Goal: Task Accomplishment & Management: Use online tool/utility

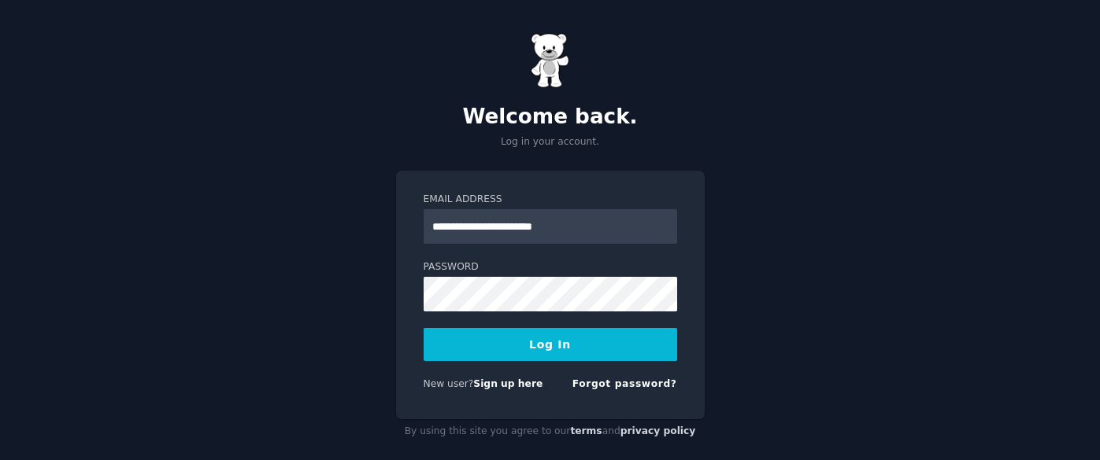
type input "**********"
click at [423, 328] on button "Log In" at bounding box center [549, 344] width 253 height 33
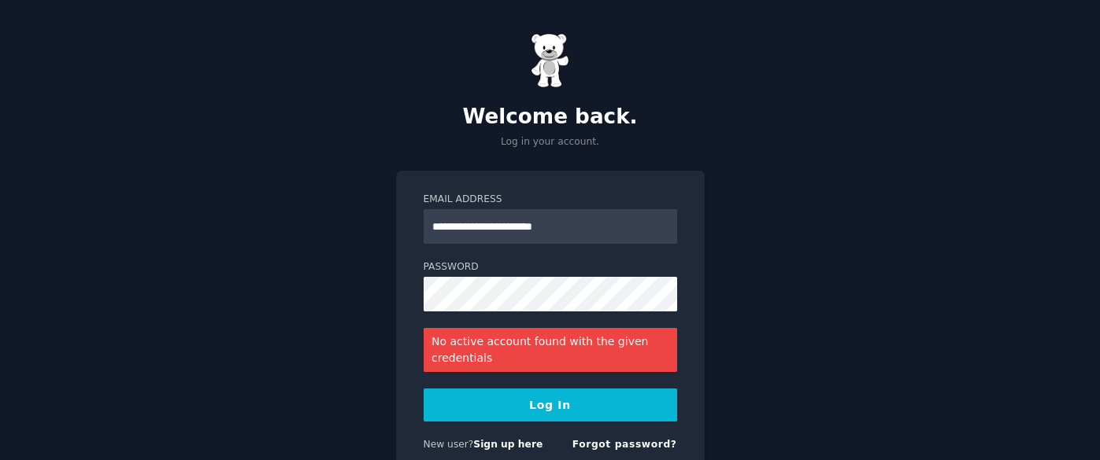
click at [399, 313] on div "**********" at bounding box center [550, 325] width 309 height 309
click at [510, 448] on link "Sign up here" at bounding box center [507, 444] width 69 height 11
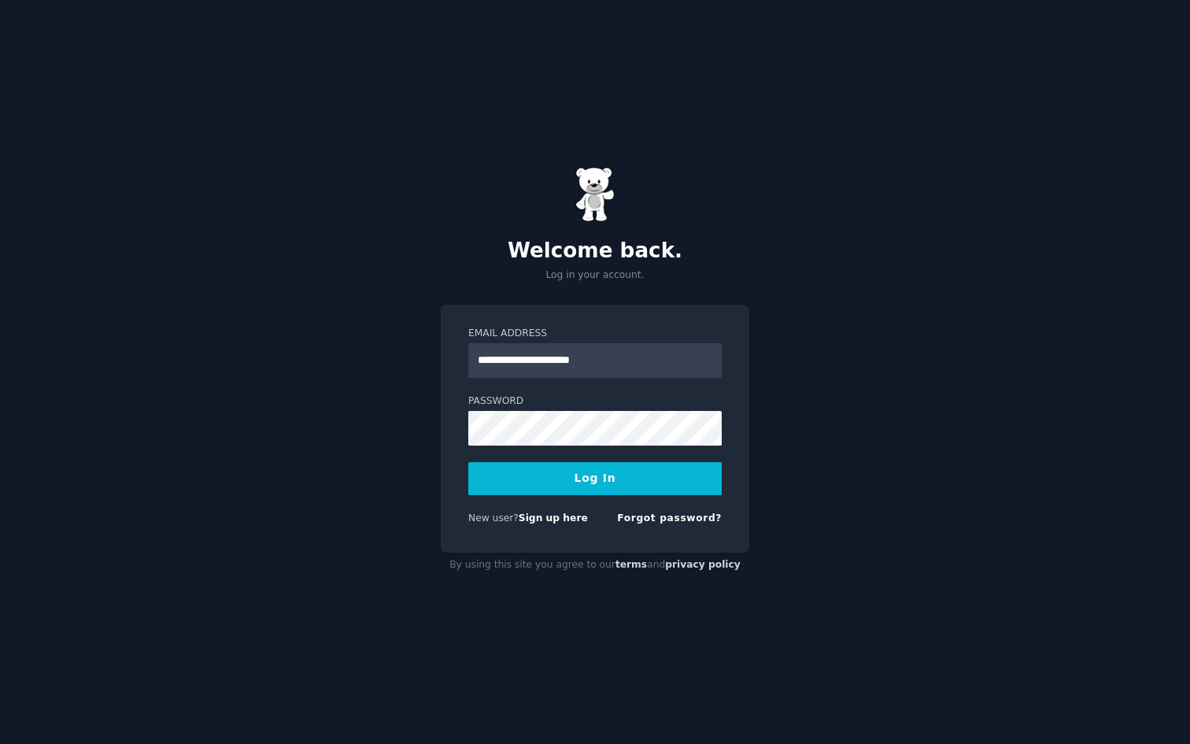
type input "**********"
click at [479, 458] on form "**********" at bounding box center [594, 429] width 253 height 205
click at [468, 462] on button "Log In" at bounding box center [594, 478] width 253 height 33
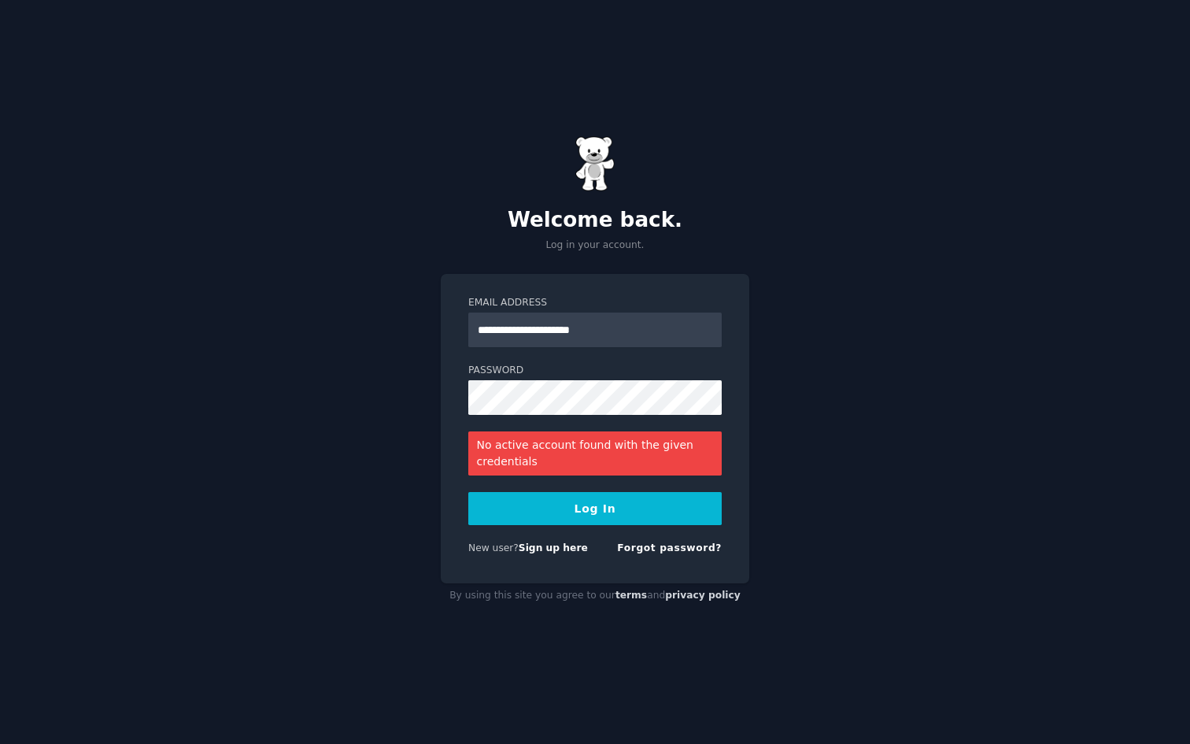
click at [448, 449] on div "**********" at bounding box center [595, 428] width 309 height 309
drag, startPoint x: 625, startPoint y: 331, endPoint x: 558, endPoint y: 326, distance: 67.1
click at [558, 326] on input "**********" at bounding box center [594, 330] width 253 height 35
click at [682, 553] on link "Forgot password?" at bounding box center [669, 547] width 105 height 11
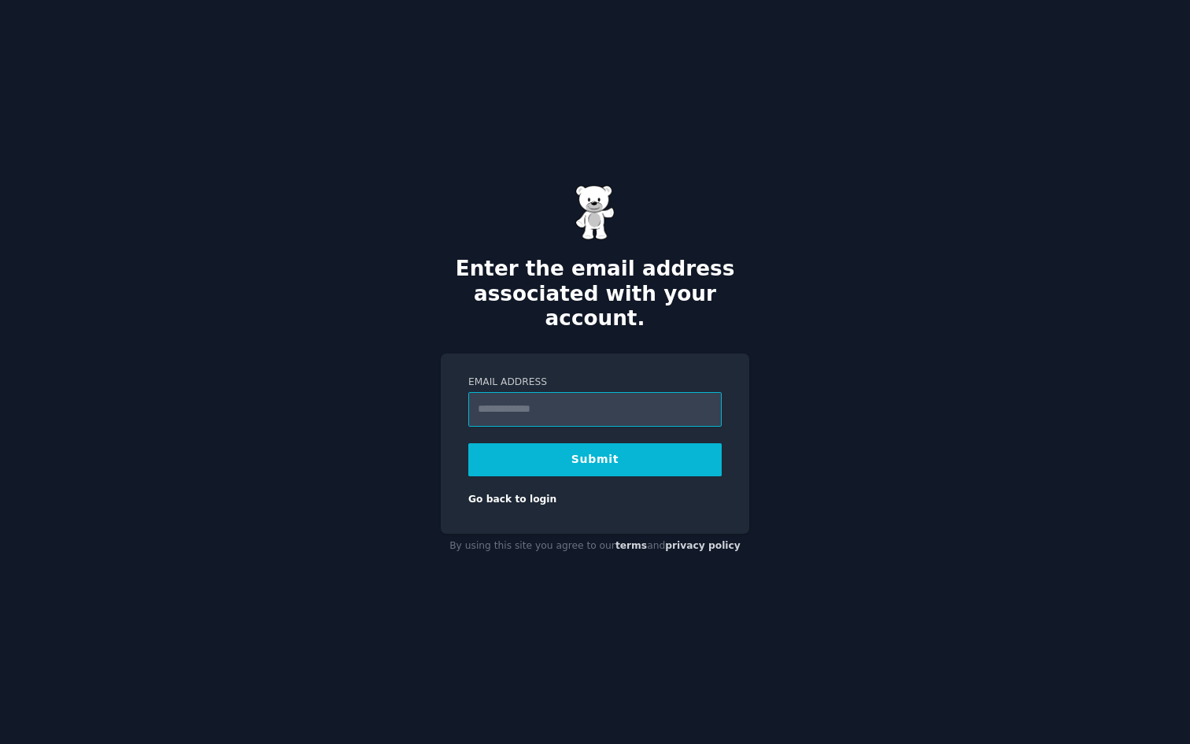
type input "**********"
click at [600, 448] on button "Submit" at bounding box center [594, 459] width 253 height 33
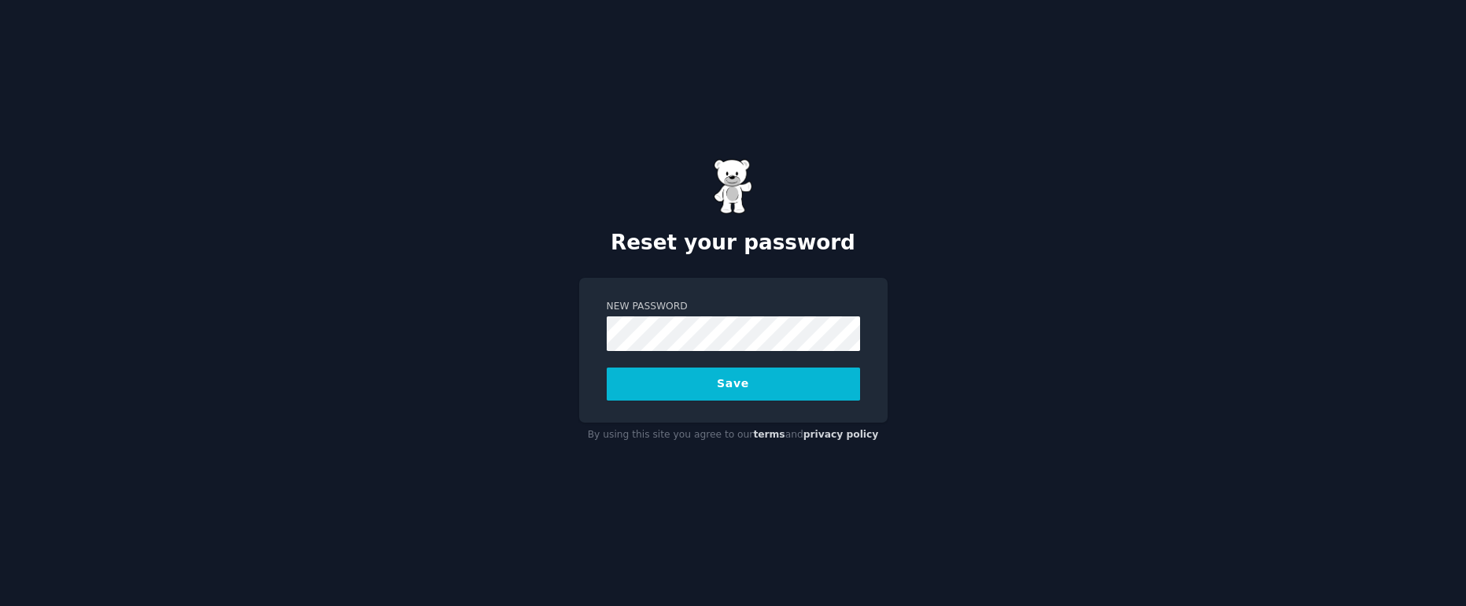
click at [607, 368] on button "Save" at bounding box center [733, 384] width 253 height 33
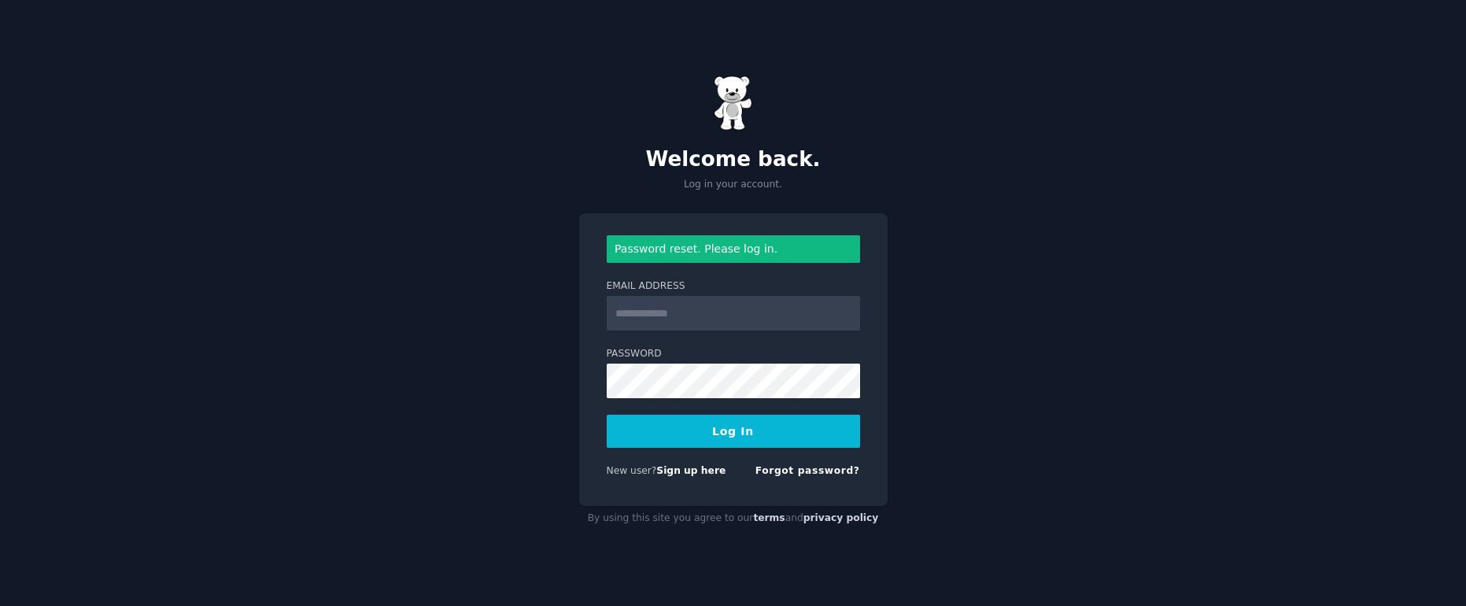
click at [720, 316] on input "Email Address" at bounding box center [733, 313] width 253 height 35
type input "**********"
click at [632, 431] on button "Log In" at bounding box center [733, 431] width 253 height 33
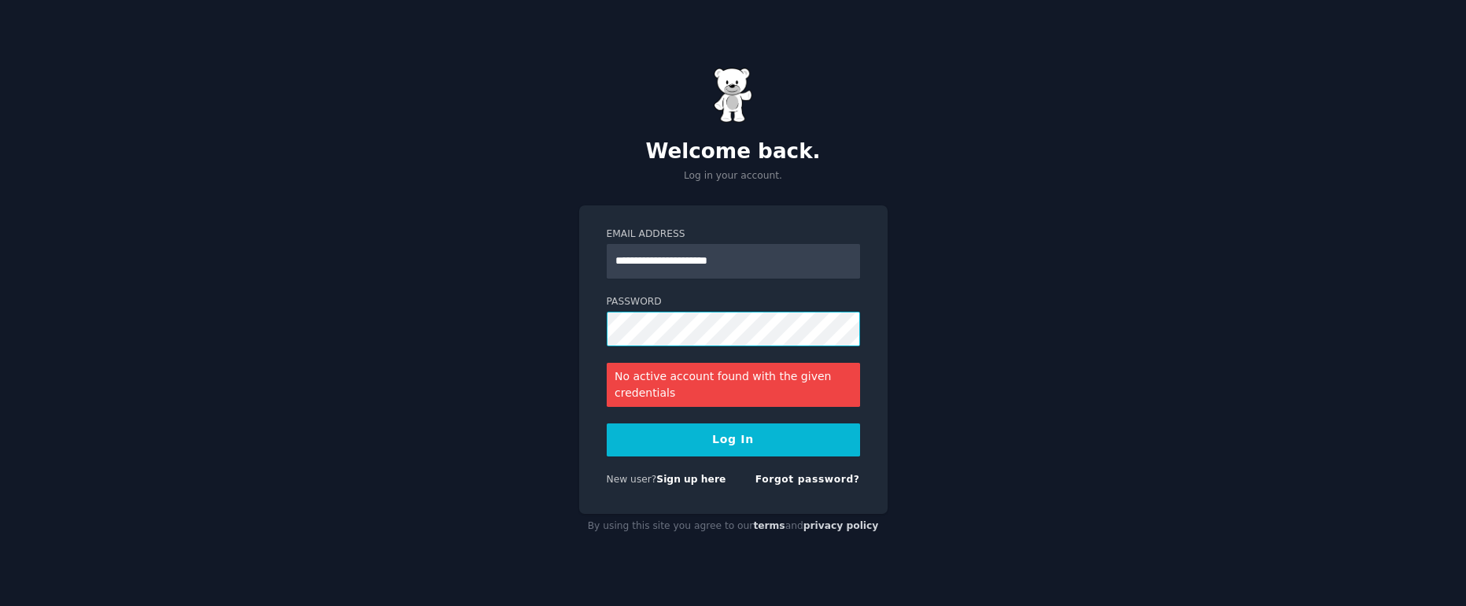
click at [586, 319] on div "**********" at bounding box center [733, 359] width 309 height 309
click at [992, 252] on div "**********" at bounding box center [733, 303] width 1466 height 606
click at [601, 449] on div "**********" at bounding box center [733, 359] width 309 height 309
click at [633, 449] on button "Log In" at bounding box center [733, 439] width 253 height 33
click at [705, 481] on link "Sign up here" at bounding box center [690, 479] width 69 height 11
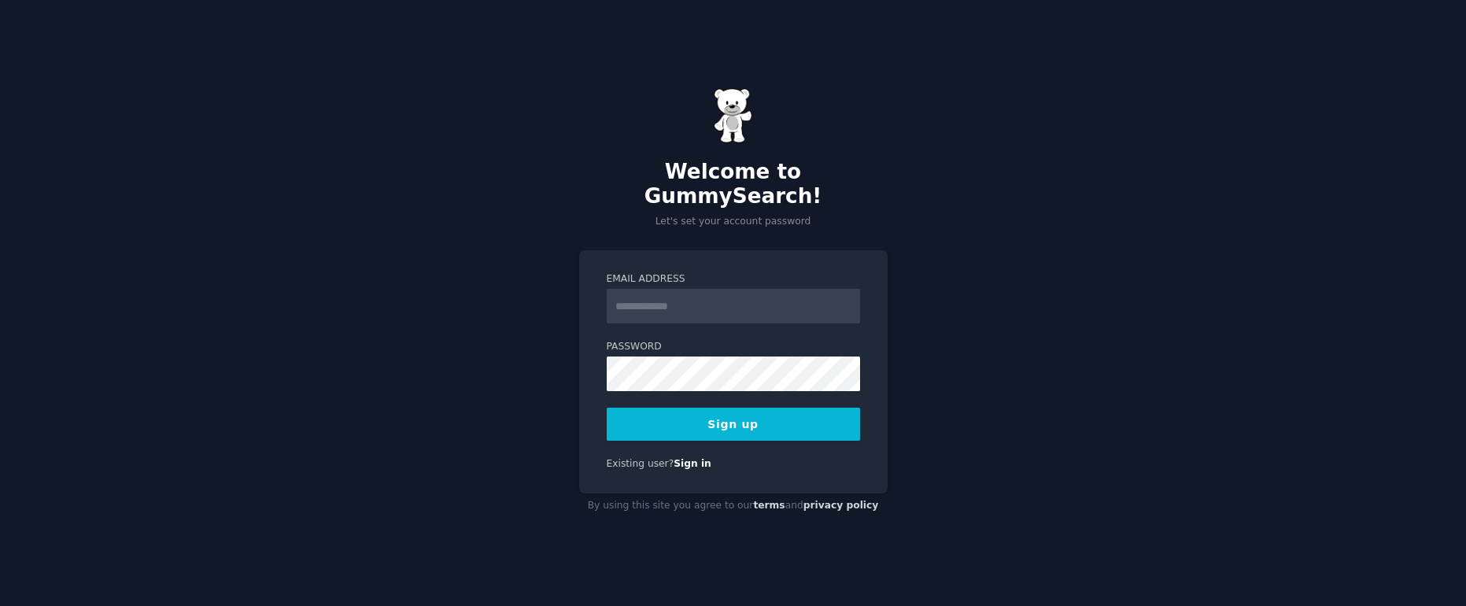
click at [756, 296] on input "Email Address" at bounding box center [733, 306] width 253 height 35
type input "**********"
click at [437, 406] on div "**********" at bounding box center [733, 303] width 1466 height 606
click at [643, 457] on div "Existing user? Sign in" at bounding box center [733, 464] width 253 height 14
click at [664, 423] on button "Sign up" at bounding box center [733, 424] width 253 height 33
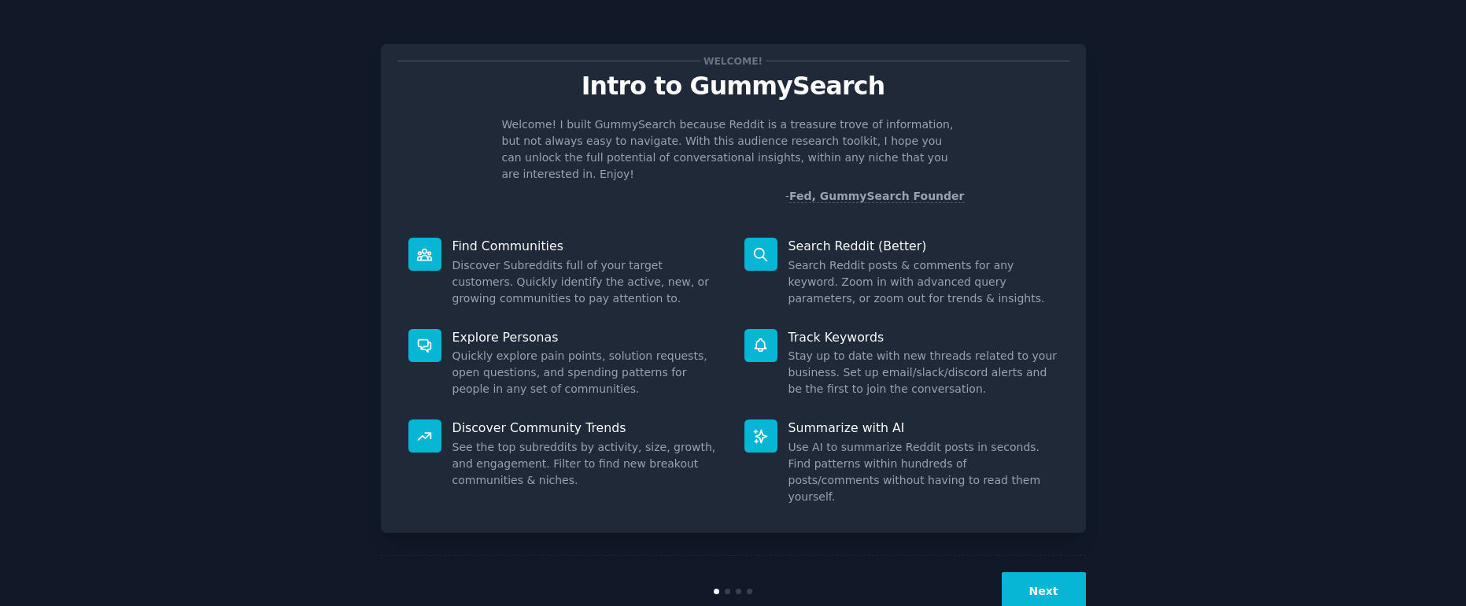
click at [953, 409] on div "Summarize with AI Use AI to summarize Reddit posts in seconds. Find patterns wi…" at bounding box center [902, 463] width 336 height 108
click at [1025, 572] on button "Next" at bounding box center [1044, 591] width 84 height 39
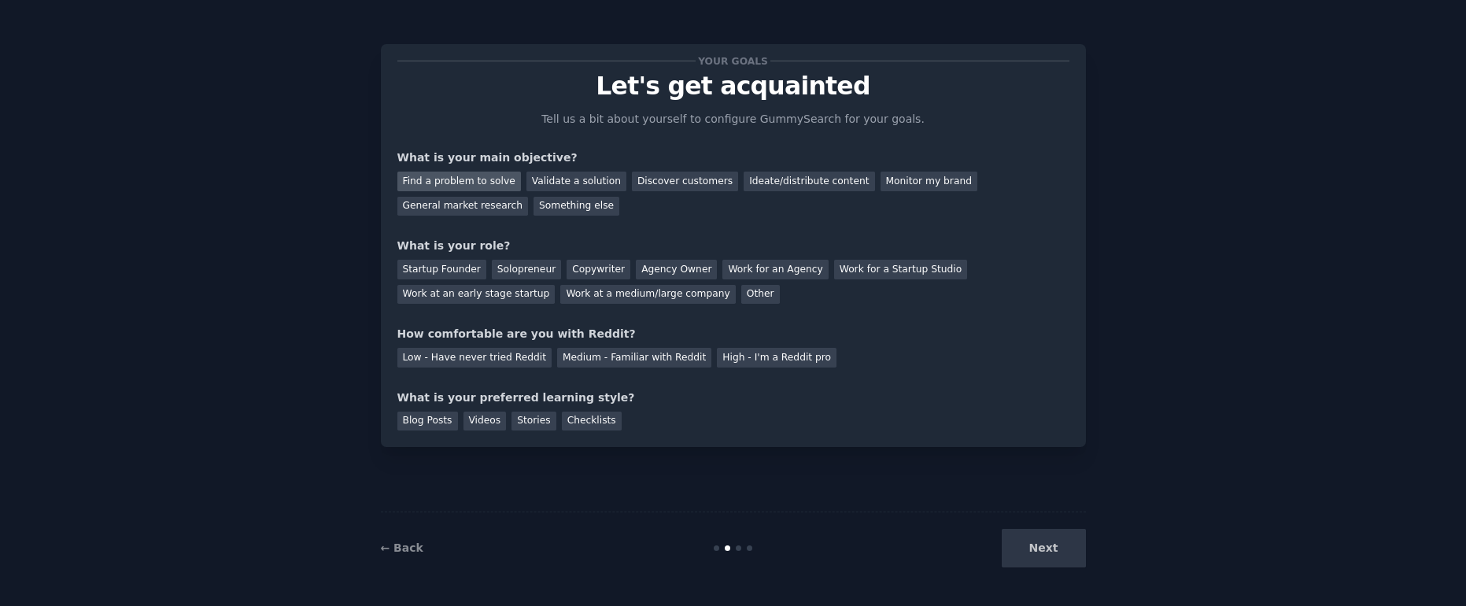
click at [479, 188] on div "Find a problem to solve" at bounding box center [460, 182] width 124 height 20
click at [531, 187] on div "Validate a solution" at bounding box center [577, 182] width 100 height 20
click at [454, 180] on div "Find a problem to solve" at bounding box center [460, 182] width 124 height 20
click at [554, 180] on div "Validate a solution" at bounding box center [577, 182] width 100 height 20
click at [452, 270] on div "Startup Founder" at bounding box center [442, 270] width 89 height 20
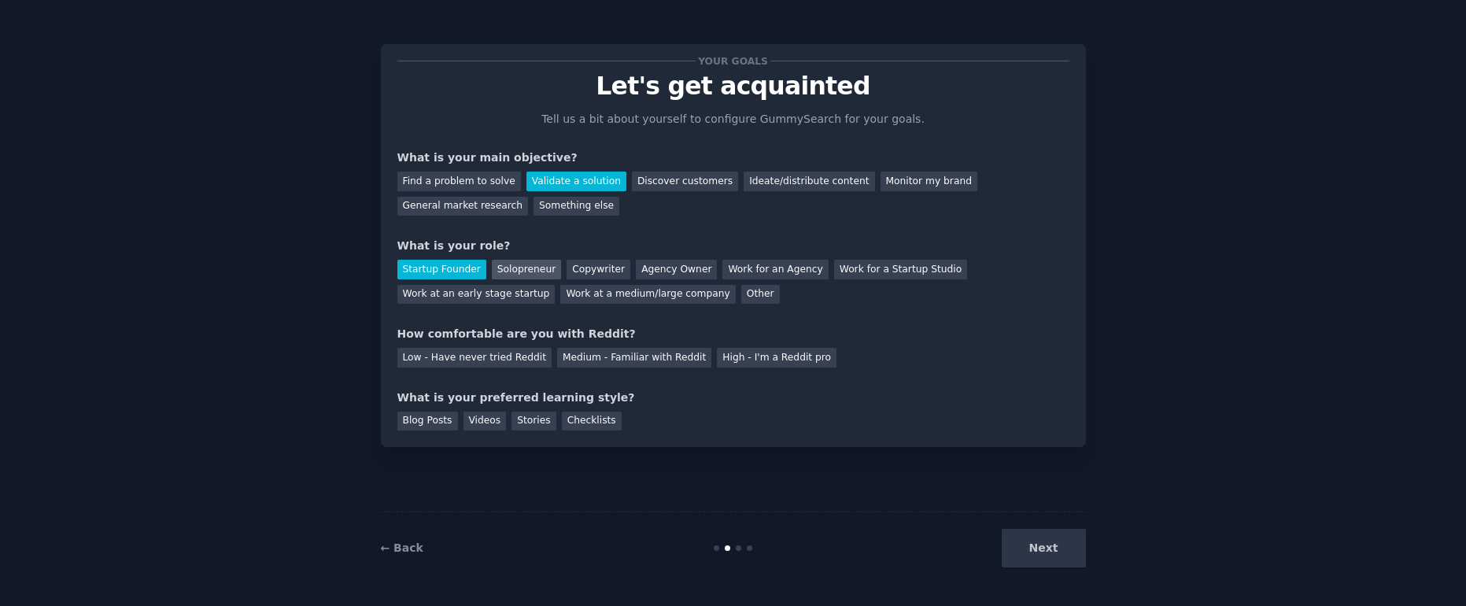
click at [521, 272] on div "Solopreneur" at bounding box center [526, 270] width 69 height 20
click at [438, 270] on div "Startup Founder" at bounding box center [442, 270] width 89 height 20
click at [758, 352] on div "High - I'm a Reddit pro" at bounding box center [777, 358] width 120 height 20
click at [467, 426] on div "Videos" at bounding box center [485, 422] width 43 height 20
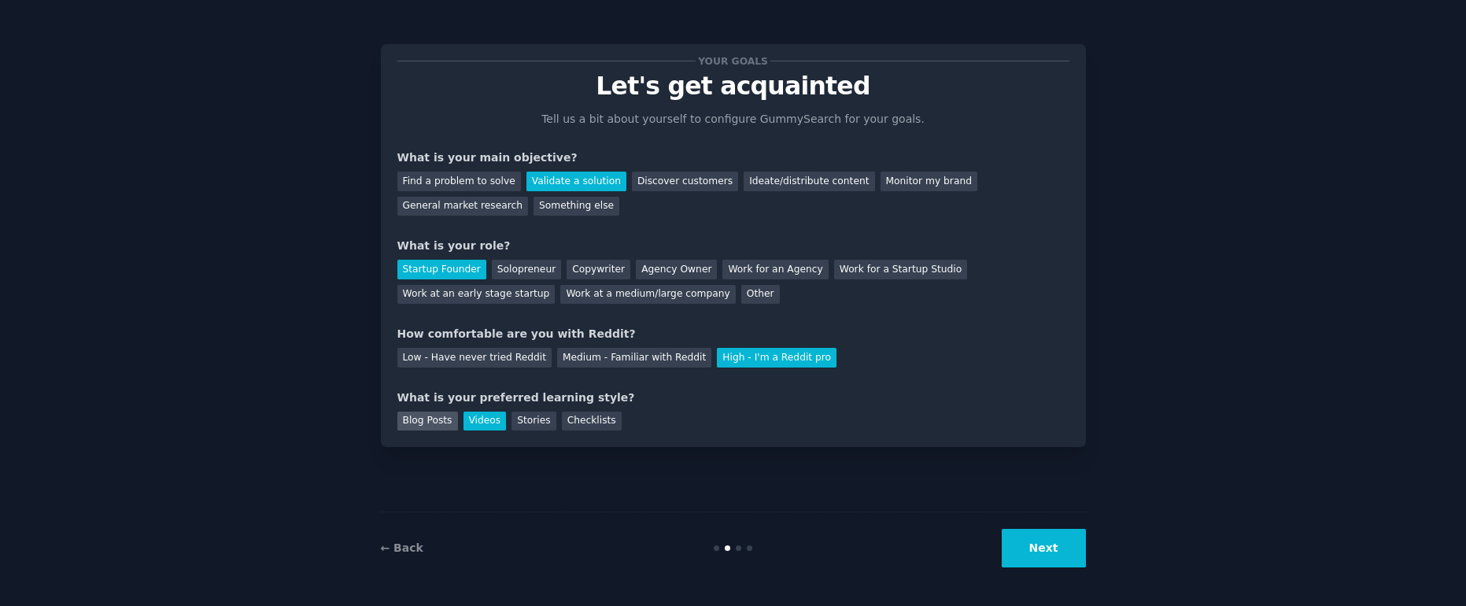
click at [432, 422] on div "Blog Posts" at bounding box center [428, 422] width 61 height 20
click at [1009, 537] on button "Next" at bounding box center [1044, 548] width 84 height 39
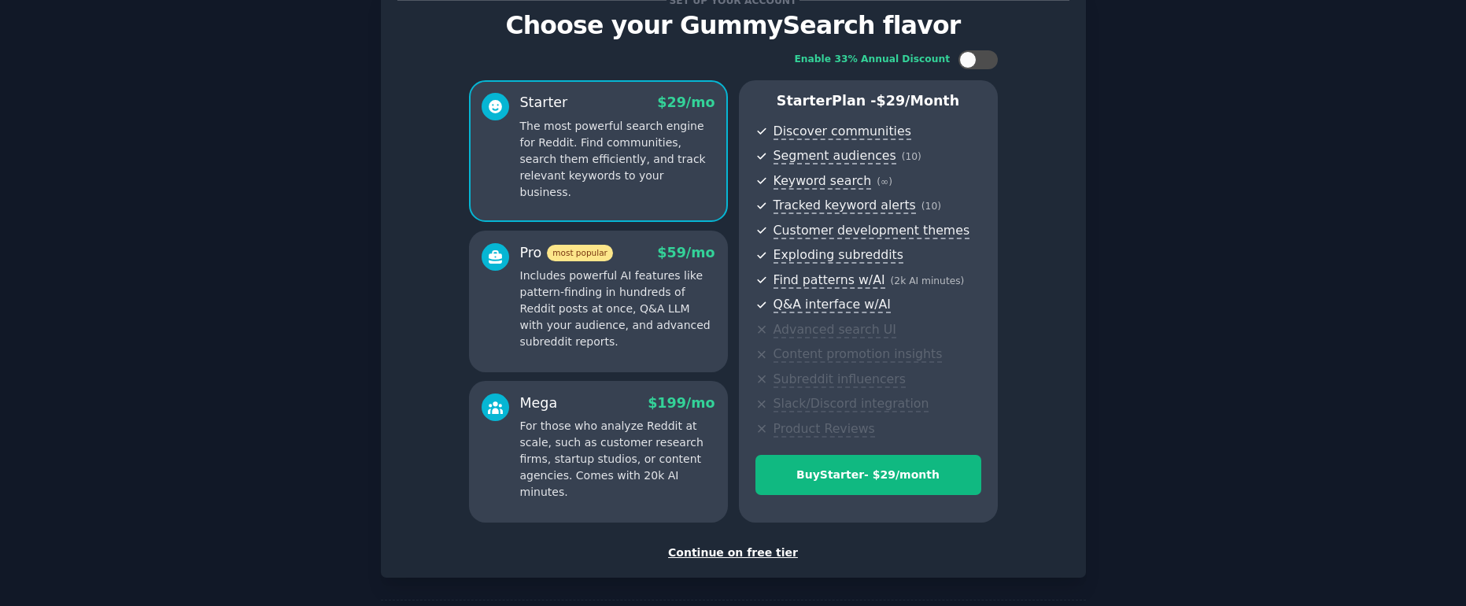
scroll to position [71, 0]
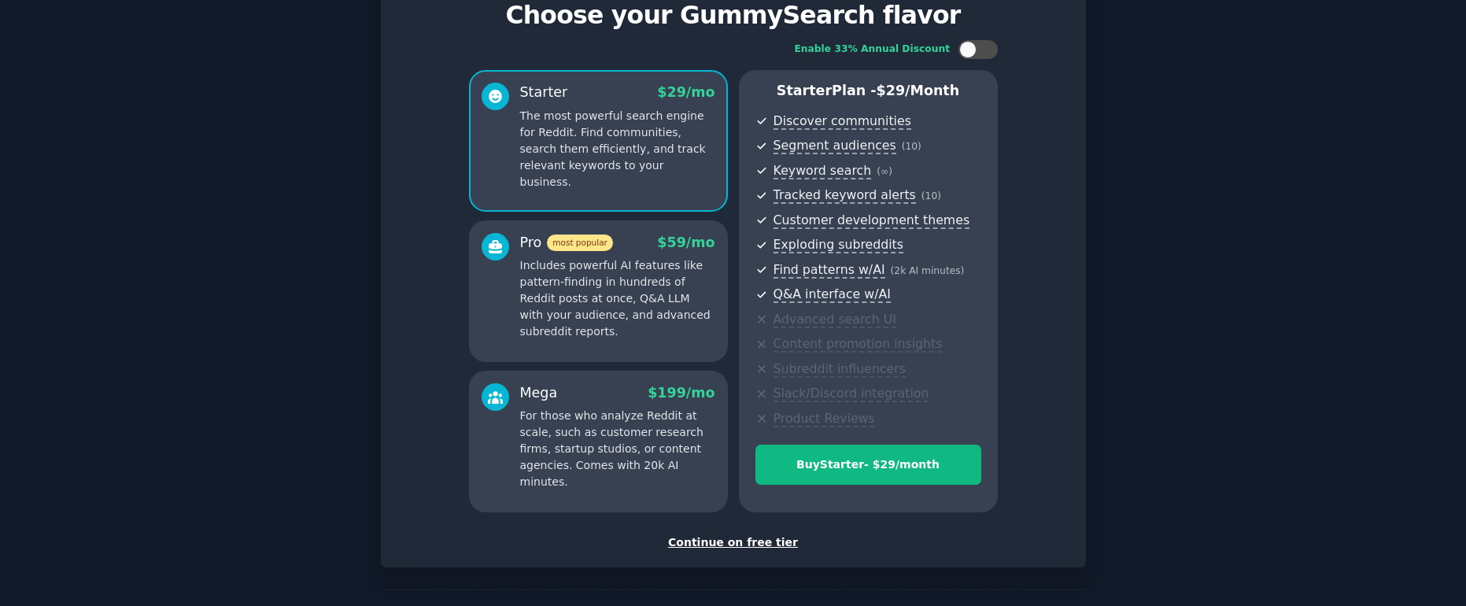
click at [746, 540] on div "Continue on free tier" at bounding box center [734, 542] width 672 height 17
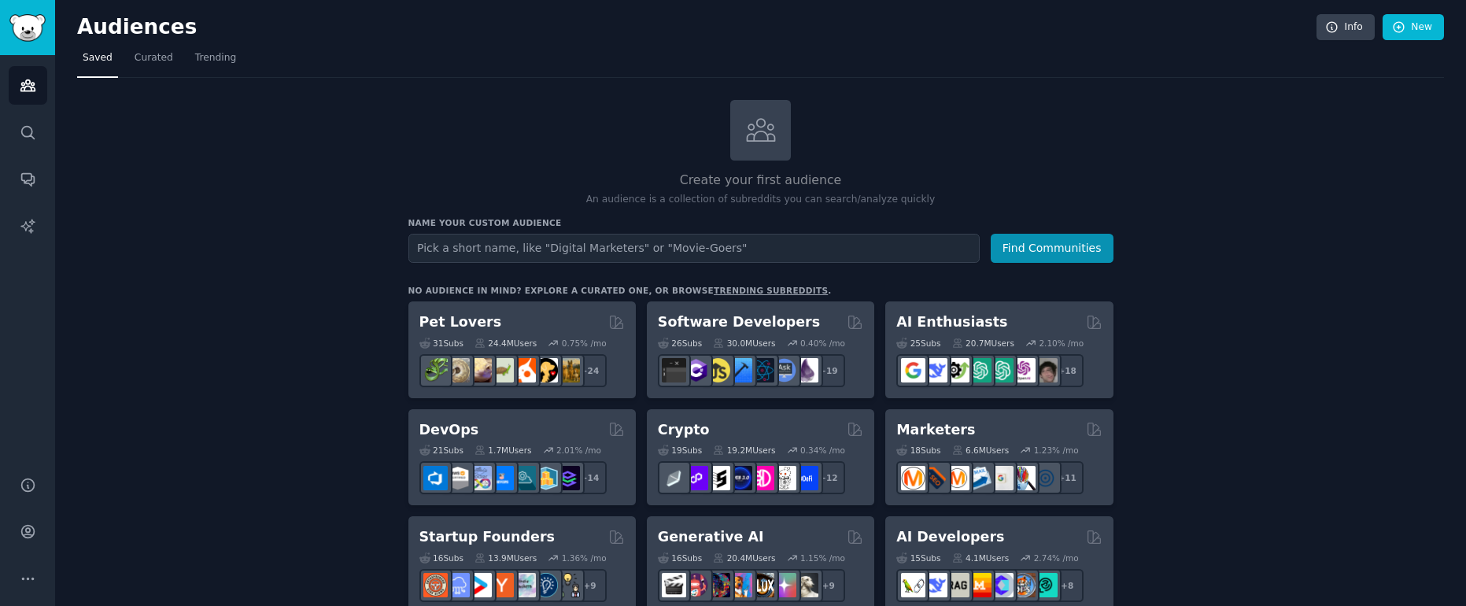
click at [631, 254] on input "text" at bounding box center [694, 248] width 571 height 29
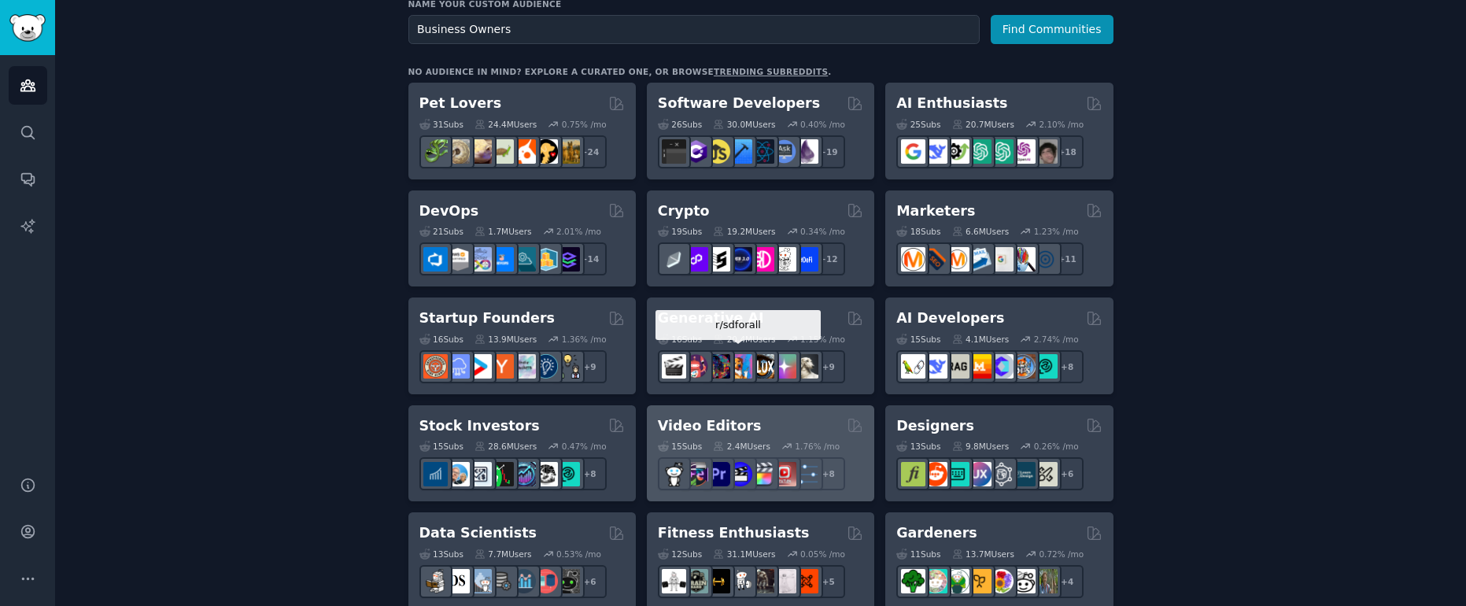
scroll to position [528, 0]
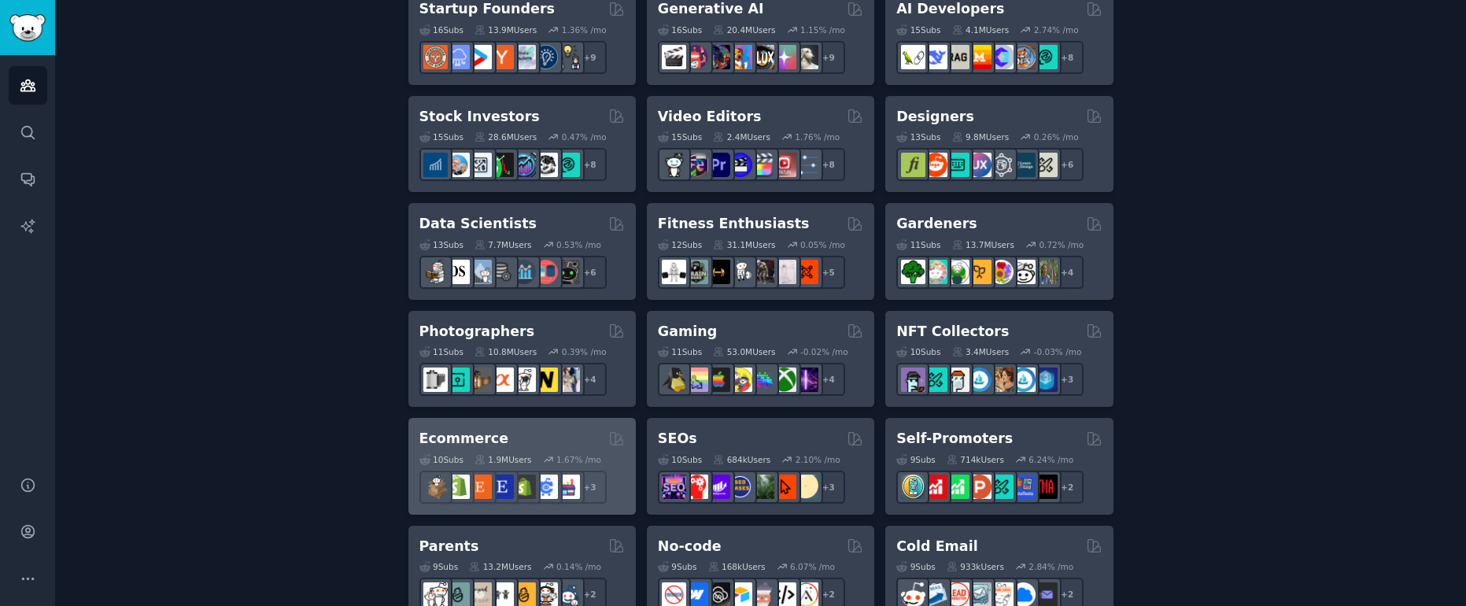
type input "Business Owners"
click at [537, 441] on div "Ecommerce" at bounding box center [522, 439] width 205 height 20
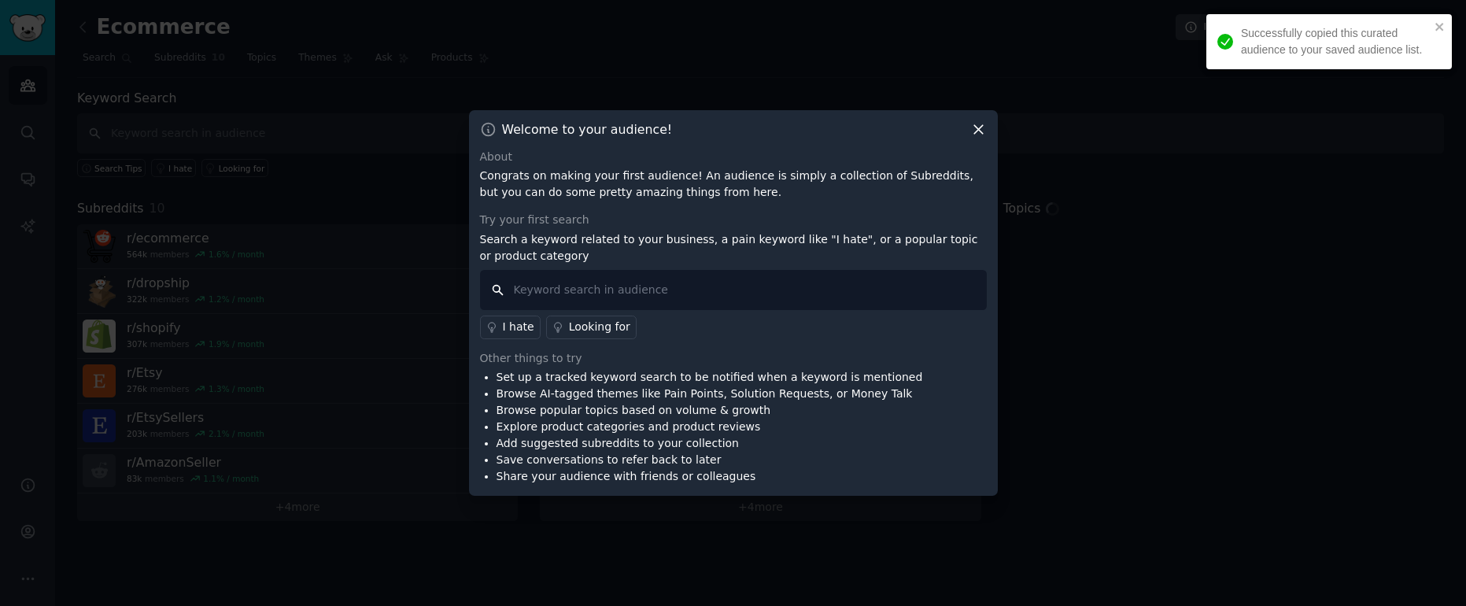
click at [594, 282] on input "text" at bounding box center [733, 290] width 507 height 40
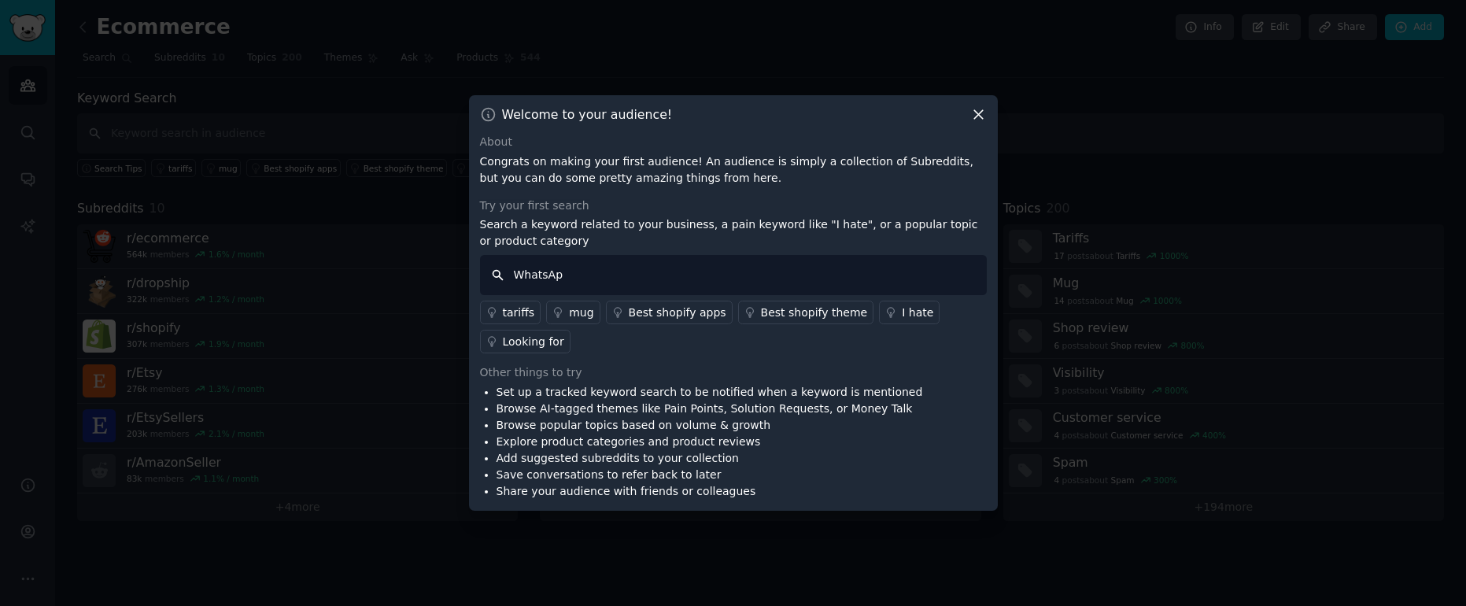
type input "WhatsApp"
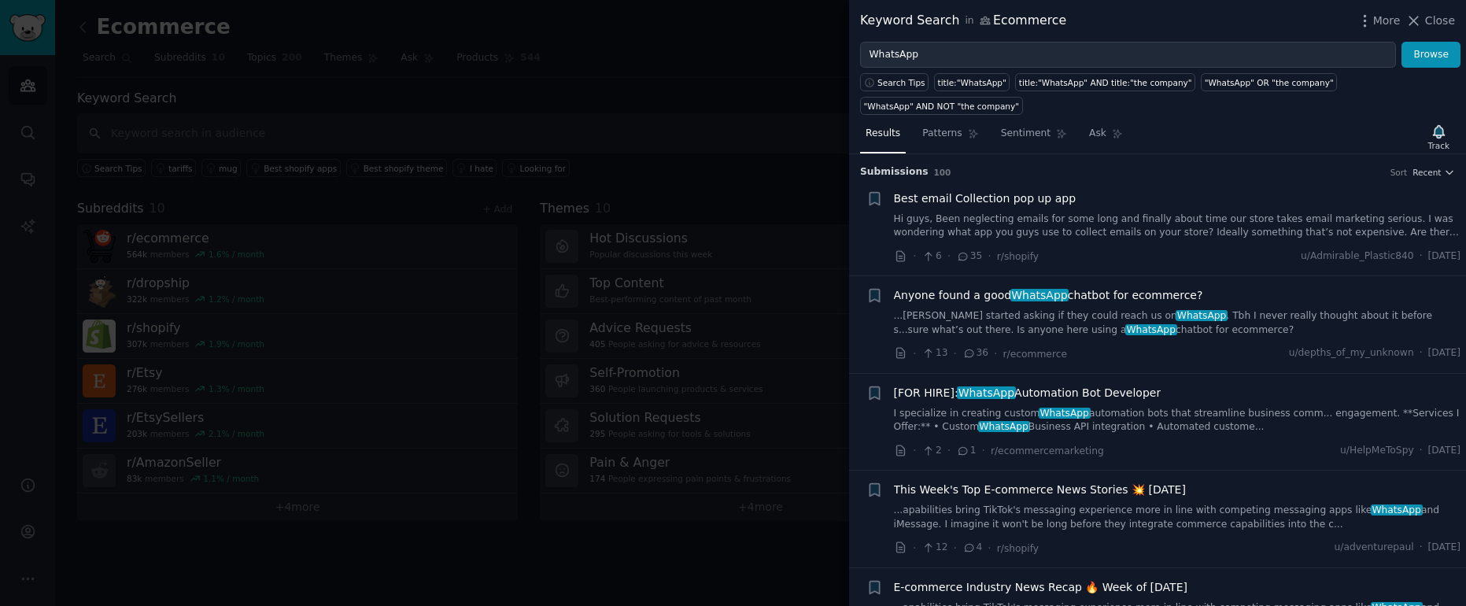
click at [1122, 283] on li "+ Anyone found a good WhatsApp chatbot for ecommerce? ...[PERSON_NAME] started …" at bounding box center [1157, 324] width 617 height 97
click at [1121, 305] on div "Anyone found a good WhatsApp chatbot for ecommerce? ...[PERSON_NAME] started as…" at bounding box center [1178, 312] width 568 height 50
click at [1119, 295] on span "Anyone found a good WhatsApp chatbot for ecommerce?" at bounding box center [1048, 295] width 309 height 17
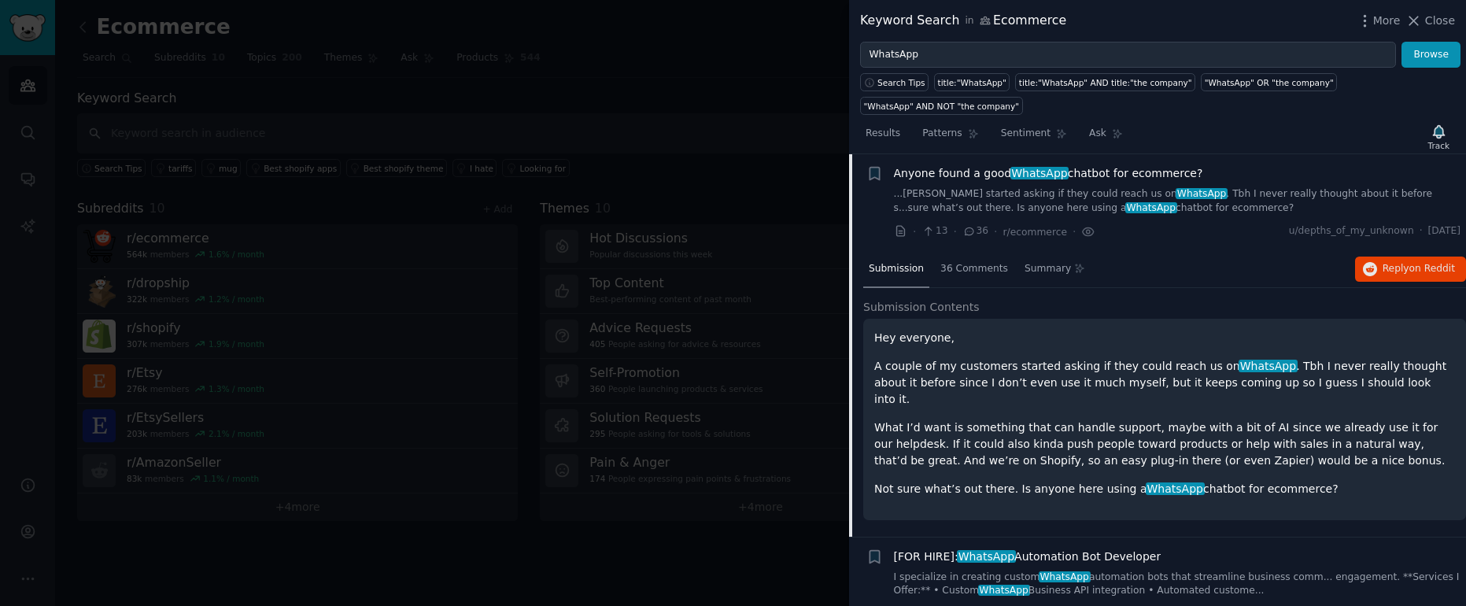
scroll to position [224, 0]
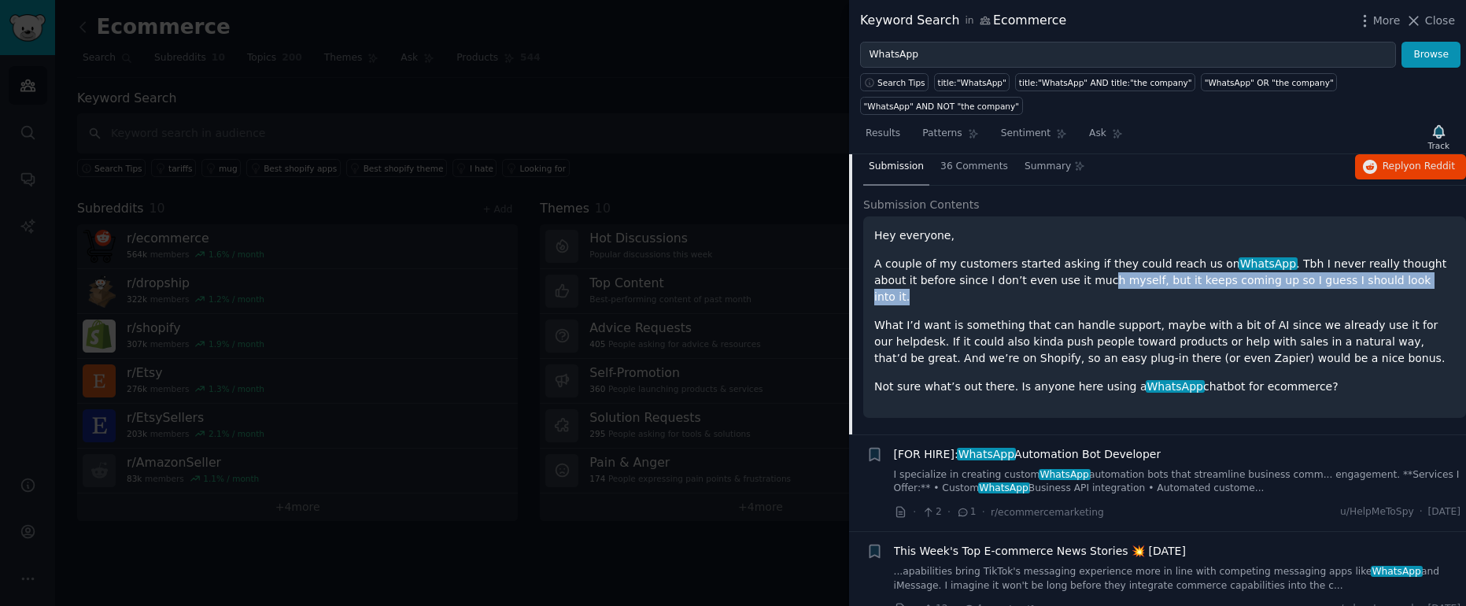
drag, startPoint x: 1058, startPoint y: 280, endPoint x: 1380, endPoint y: 282, distance: 321.9
click at [1380, 282] on p "A couple of my customers started asking if they could reach us on WhatsApp . Tb…" at bounding box center [1165, 281] width 581 height 50
drag, startPoint x: 1381, startPoint y: 283, endPoint x: 1207, endPoint y: 305, distance: 175.4
click at [1381, 283] on p "A couple of my customers started asking if they could reach us on WhatsApp . Tb…" at bounding box center [1165, 281] width 581 height 50
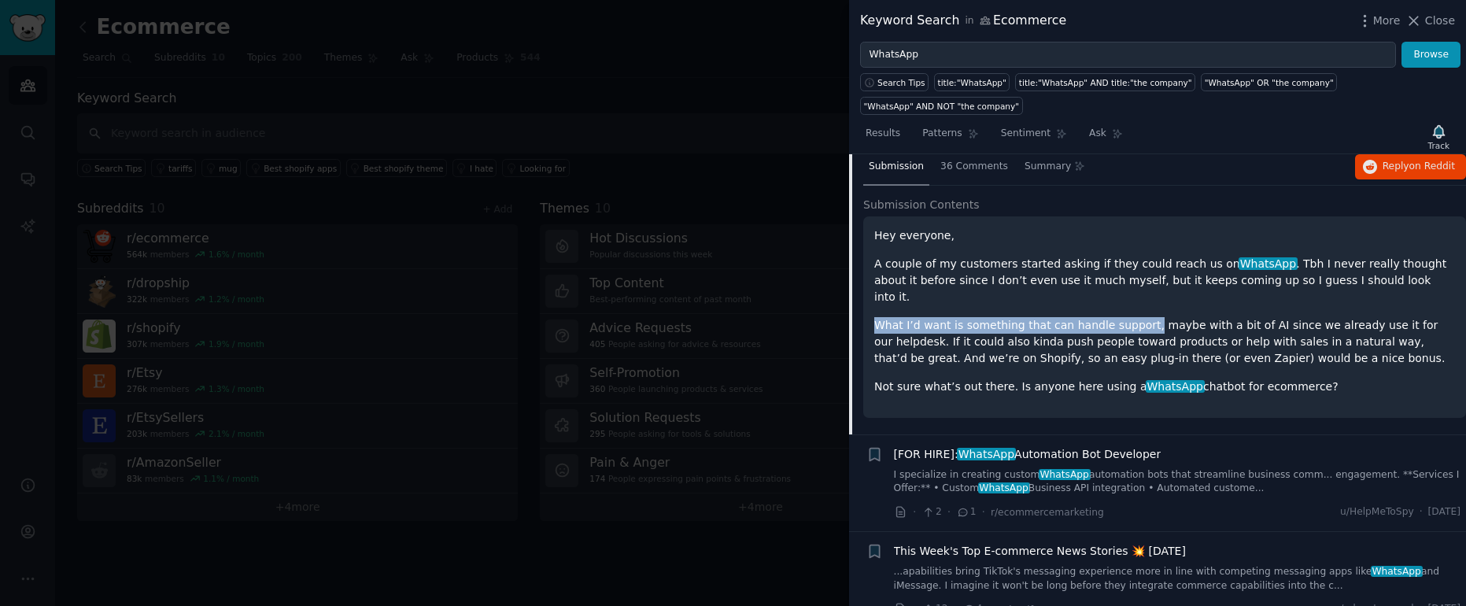
drag, startPoint x: 871, startPoint y: 306, endPoint x: 1139, endPoint y: 309, distance: 268.4
click at [1139, 309] on div "Hey everyone, A couple of my customers started asking if they could reach us on…" at bounding box center [1165, 317] width 603 height 202
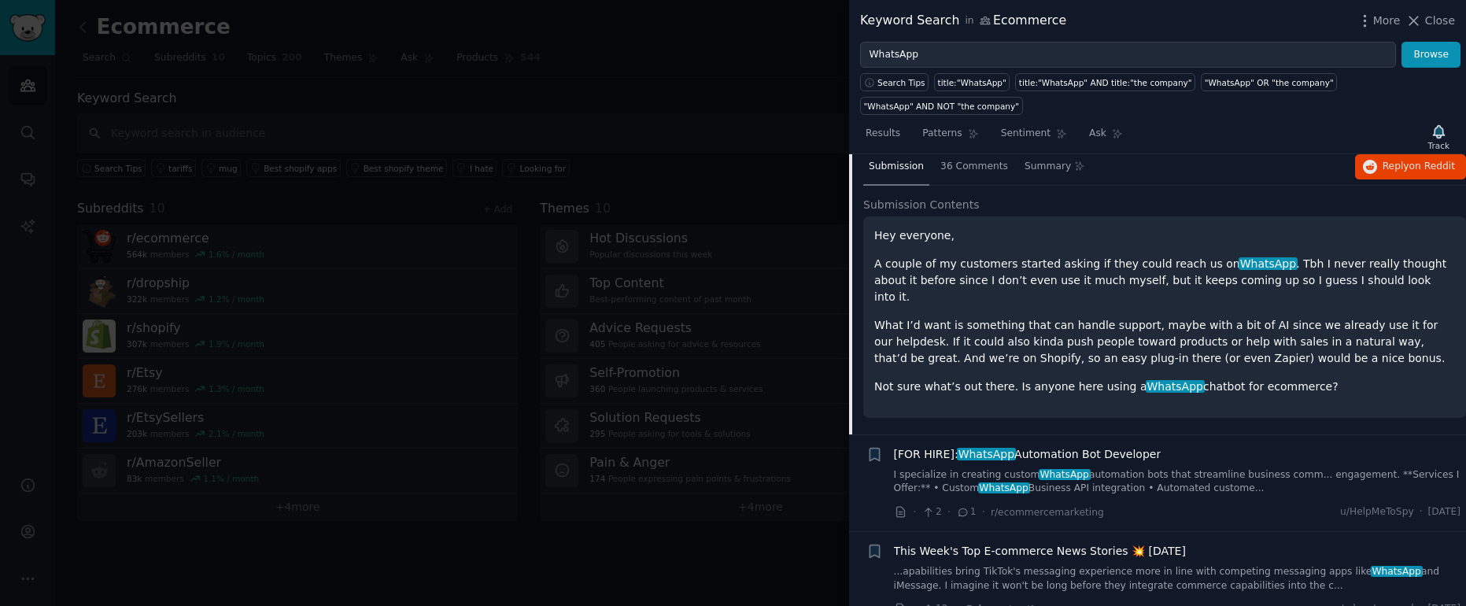
click at [1085, 327] on p "What I’d want is something that can handle support, maybe with a bit of AI sinc…" at bounding box center [1165, 342] width 581 height 50
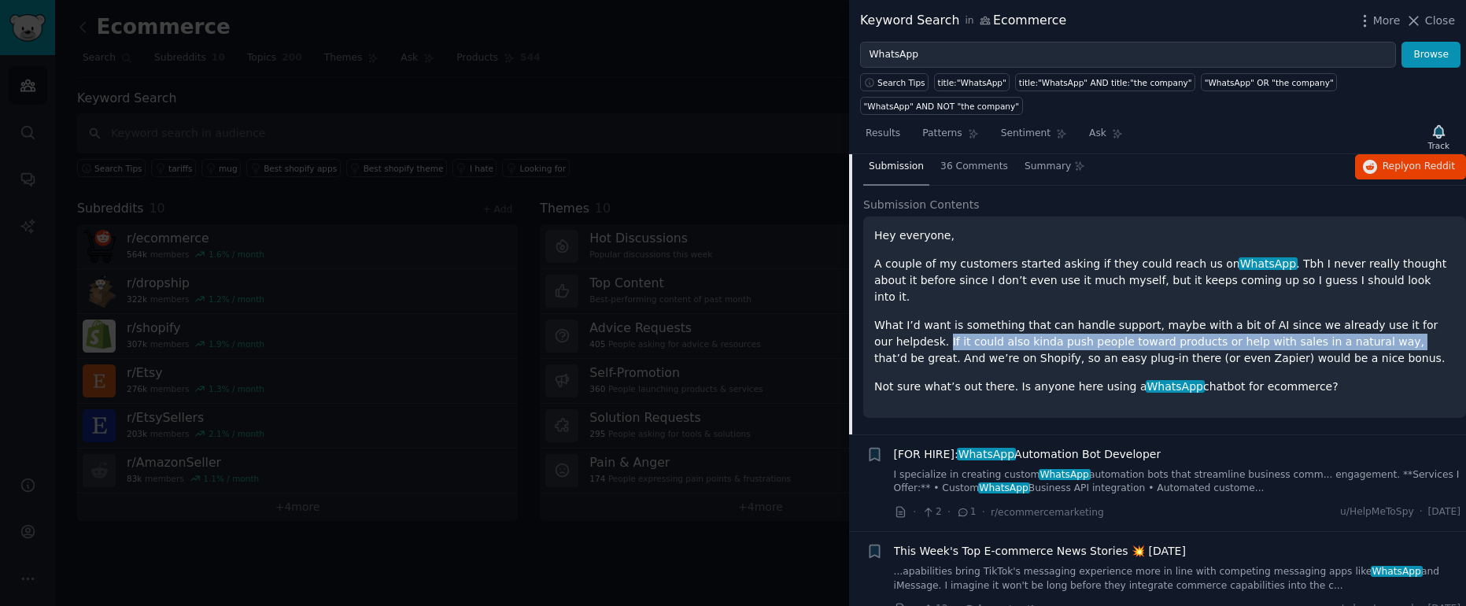
drag, startPoint x: 928, startPoint y: 328, endPoint x: 1358, endPoint y: 332, distance: 429.8
click at [1358, 332] on p "What I’d want is something that can handle support, maybe with a bit of AI sinc…" at bounding box center [1165, 342] width 581 height 50
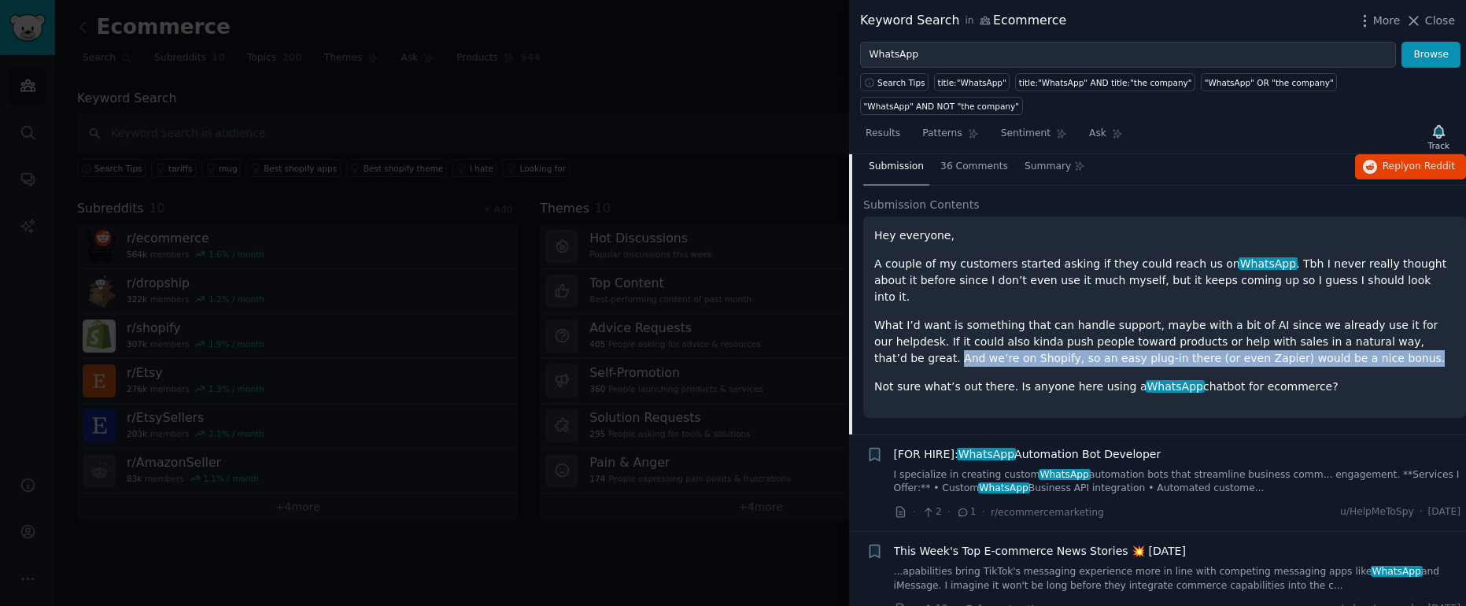
drag, startPoint x: 875, startPoint y: 347, endPoint x: 1355, endPoint y: 346, distance: 480.2
click at [1355, 346] on p "What I’d want is something that can handle support, maybe with a bit of AI sinc…" at bounding box center [1165, 342] width 581 height 50
drag, startPoint x: 1343, startPoint y: 368, endPoint x: 860, endPoint y: 362, distance: 482.6
click at [860, 362] on div "Submission 36 Comments Summary Reply on Reddit Submission Contents Hey everyone…" at bounding box center [1157, 292] width 617 height 286
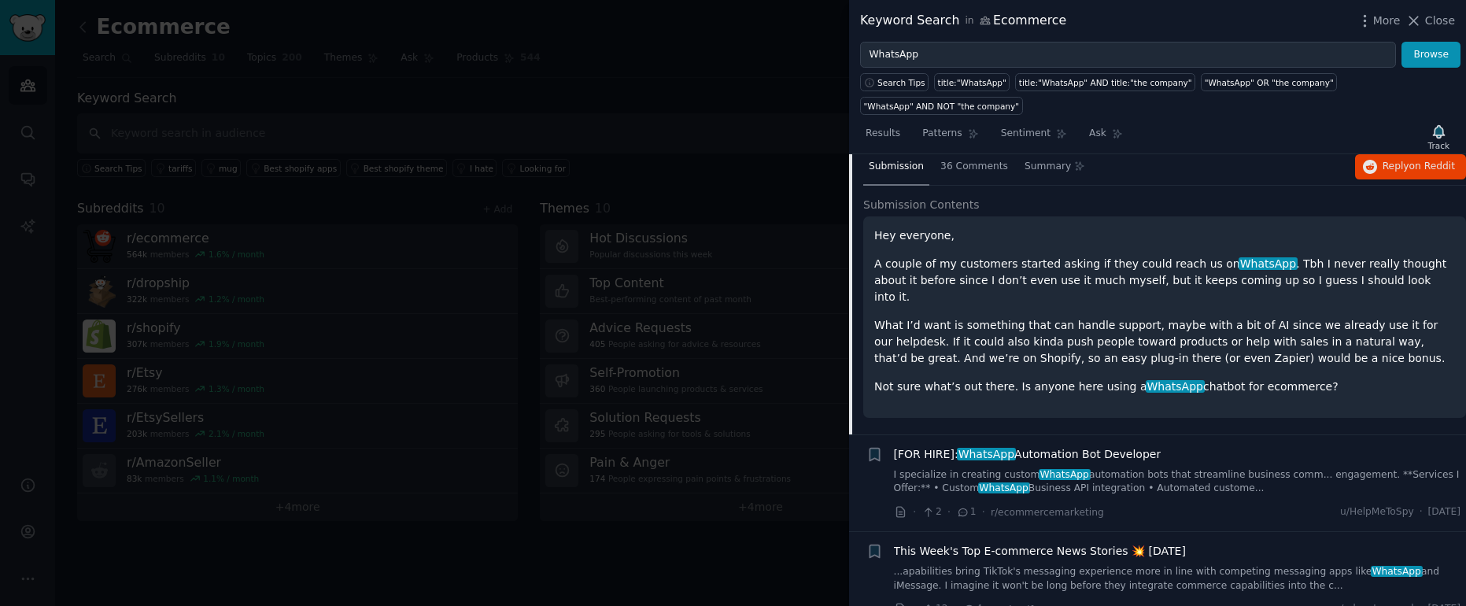
drag, startPoint x: 983, startPoint y: 368, endPoint x: 992, endPoint y: 369, distance: 8.7
click at [990, 379] on p "Not sure what’s out there. Is anyone here using a WhatsApp chatbot for ecommerc…" at bounding box center [1165, 387] width 581 height 17
click at [1164, 380] on span "WhatsApp" at bounding box center [1175, 386] width 59 height 13
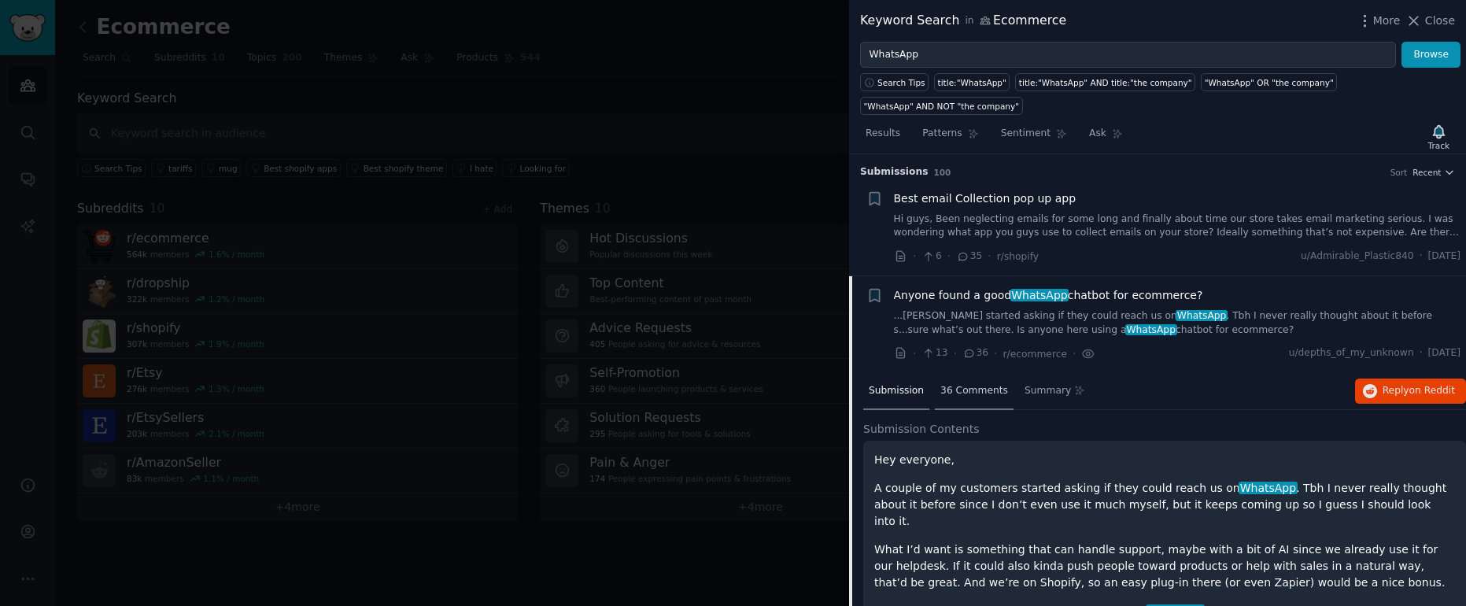
click at [952, 389] on span "36 Comments" at bounding box center [975, 391] width 68 height 14
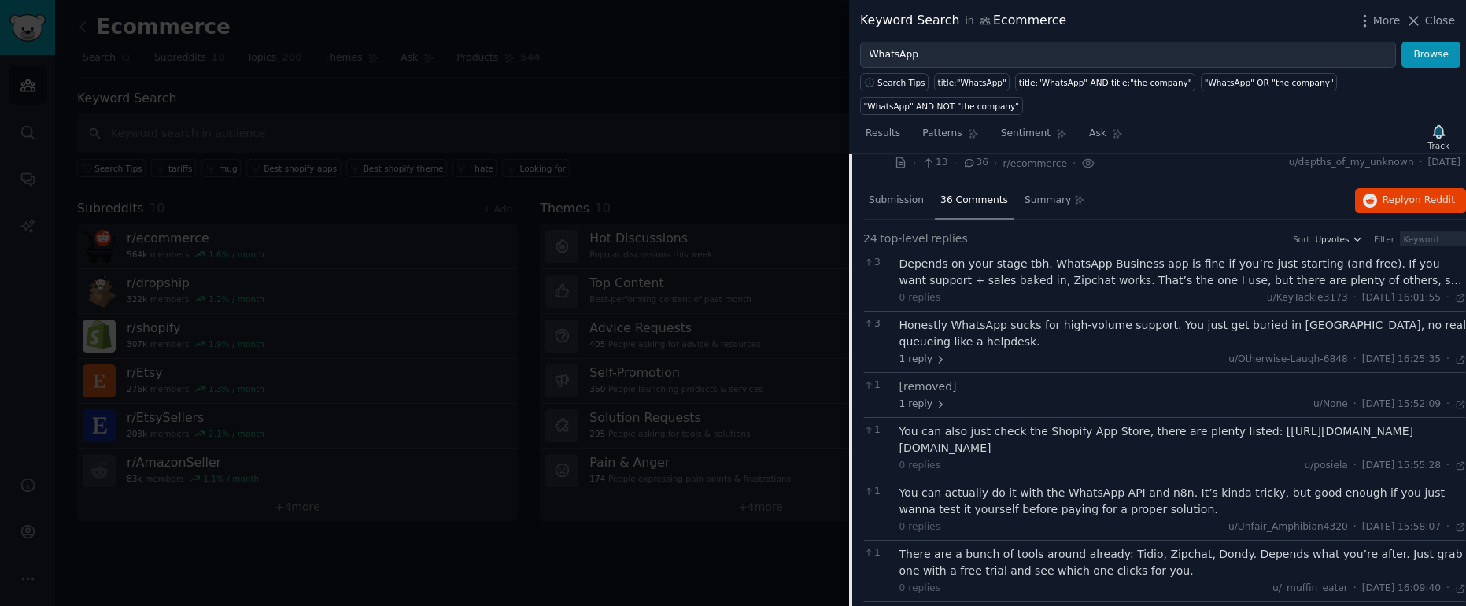
scroll to position [201, 0]
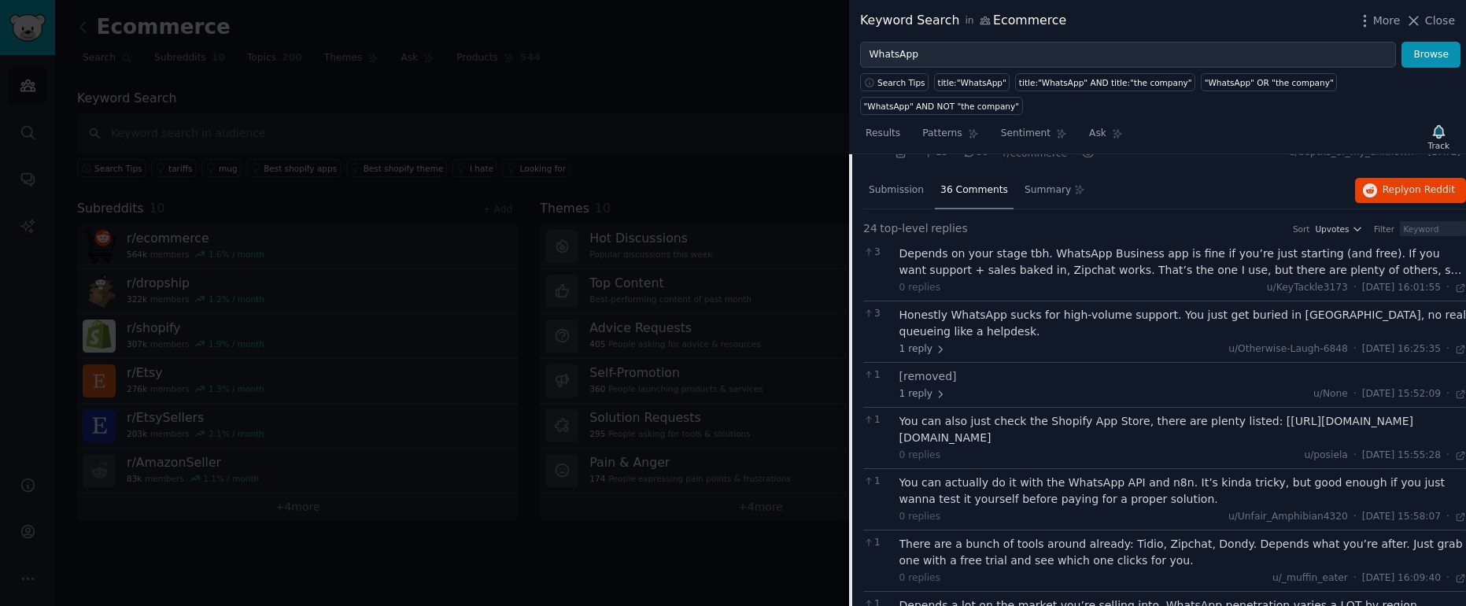
drag, startPoint x: 1166, startPoint y: 332, endPoint x: 1197, endPoint y: 333, distance: 31.5
click at [1182, 331] on div "Honestly WhatsApp sucks for high-volume support. You just get buried in [GEOGRA…" at bounding box center [1184, 323] width 568 height 33
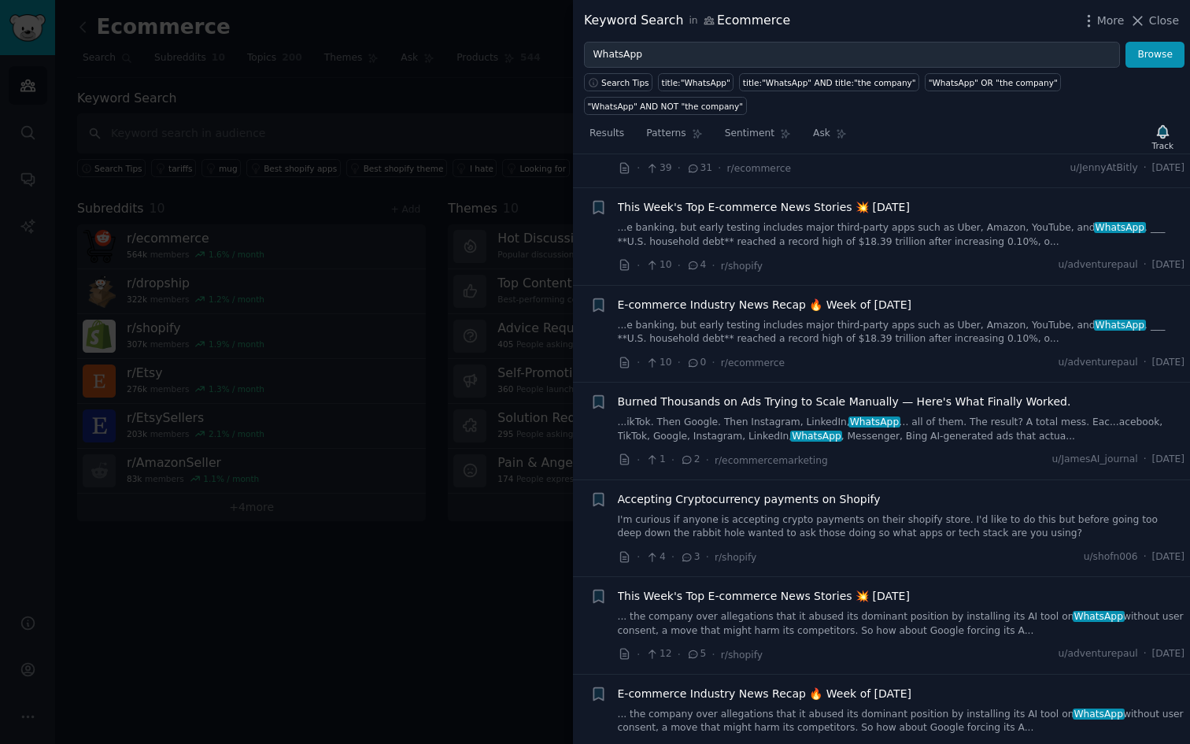
scroll to position [2725, 0]
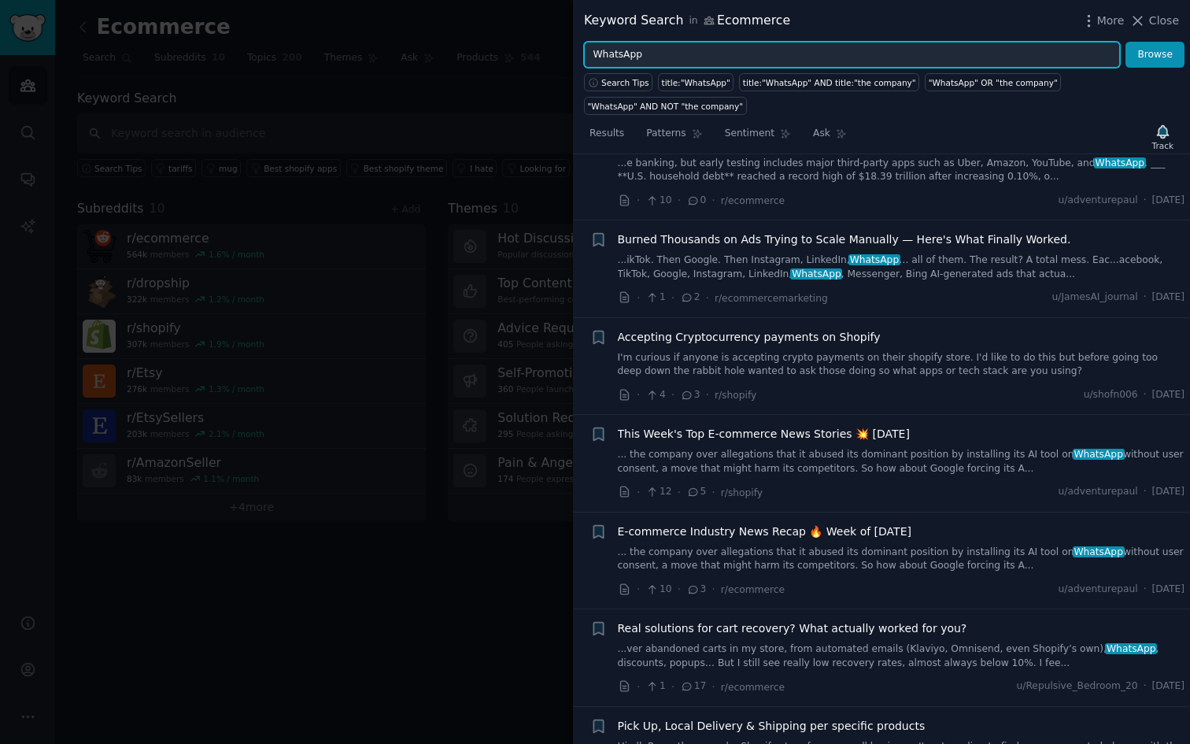
click at [725, 50] on input "WhatsApp" at bounding box center [852, 55] width 536 height 27
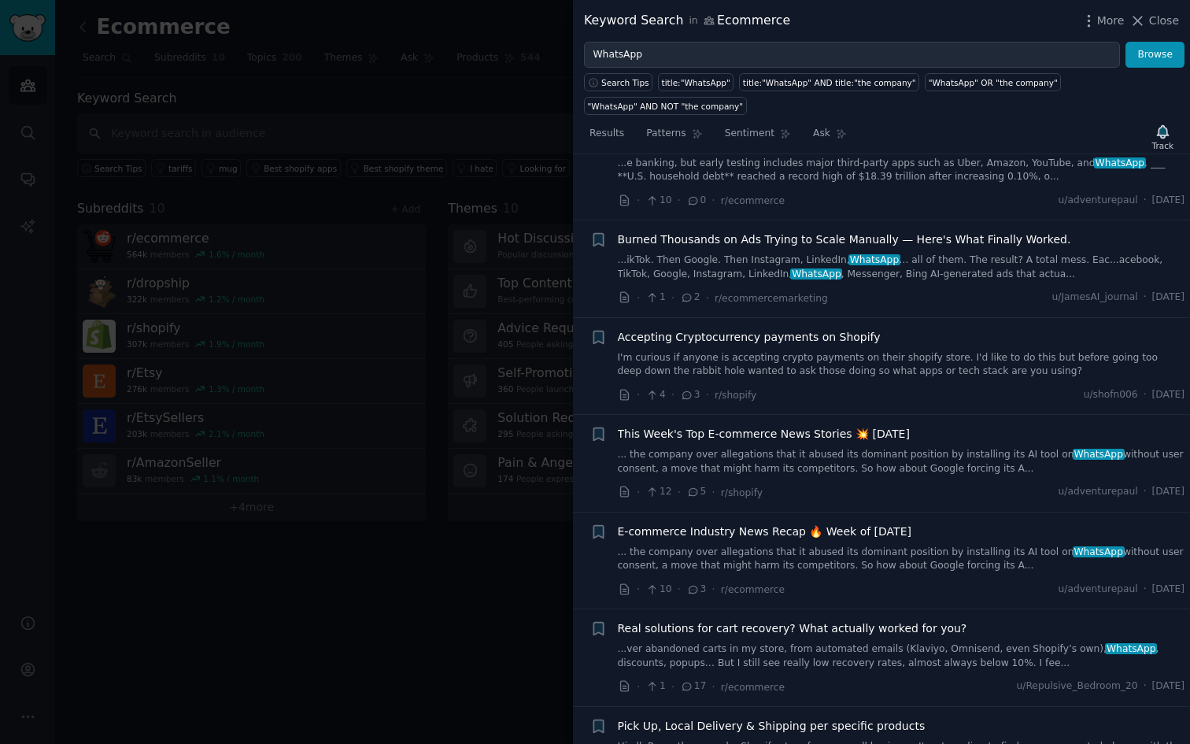
click at [1173, 15] on span "Close" at bounding box center [1164, 21] width 30 height 17
click at [1170, 17] on div "Ecommerce Info Edit Share Add Search Subreddits 10 Topics 200 Themes Ask Produc…" at bounding box center [622, 372] width 1135 height 744
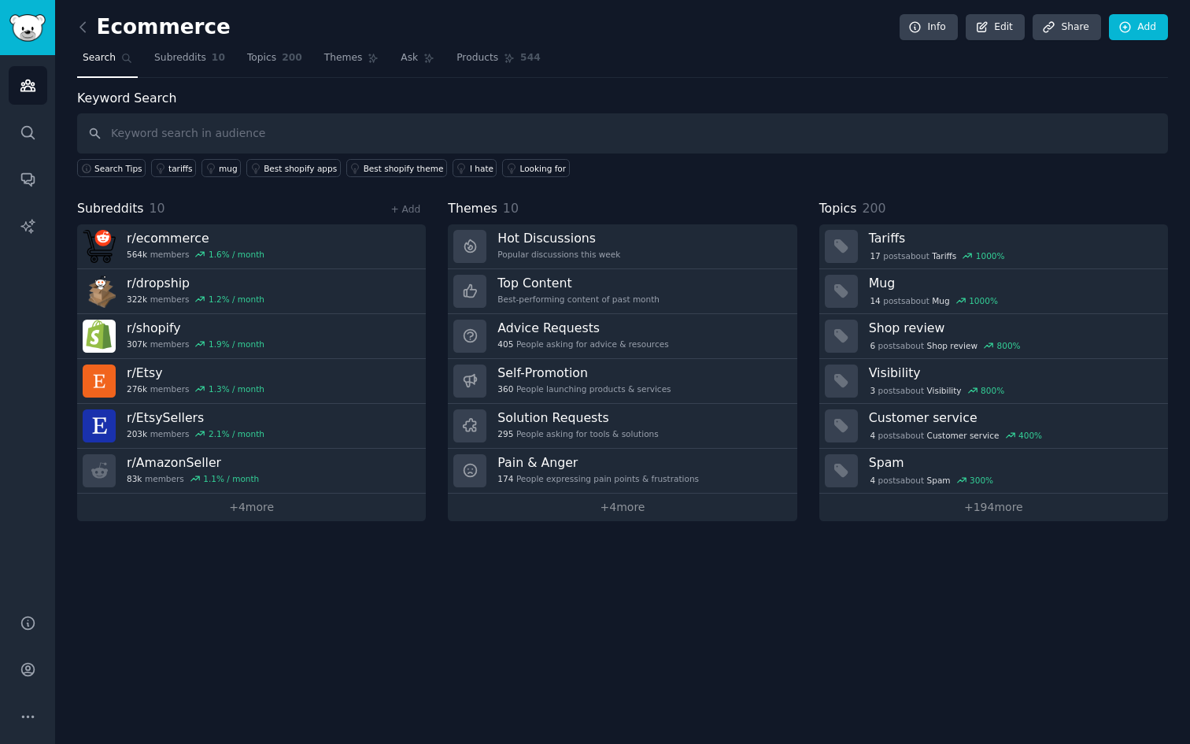
click at [88, 47] on link "Search" at bounding box center [107, 62] width 61 height 32
click at [78, 23] on icon at bounding box center [83, 27] width 17 height 17
